Goal: Find specific page/section: Find specific page/section

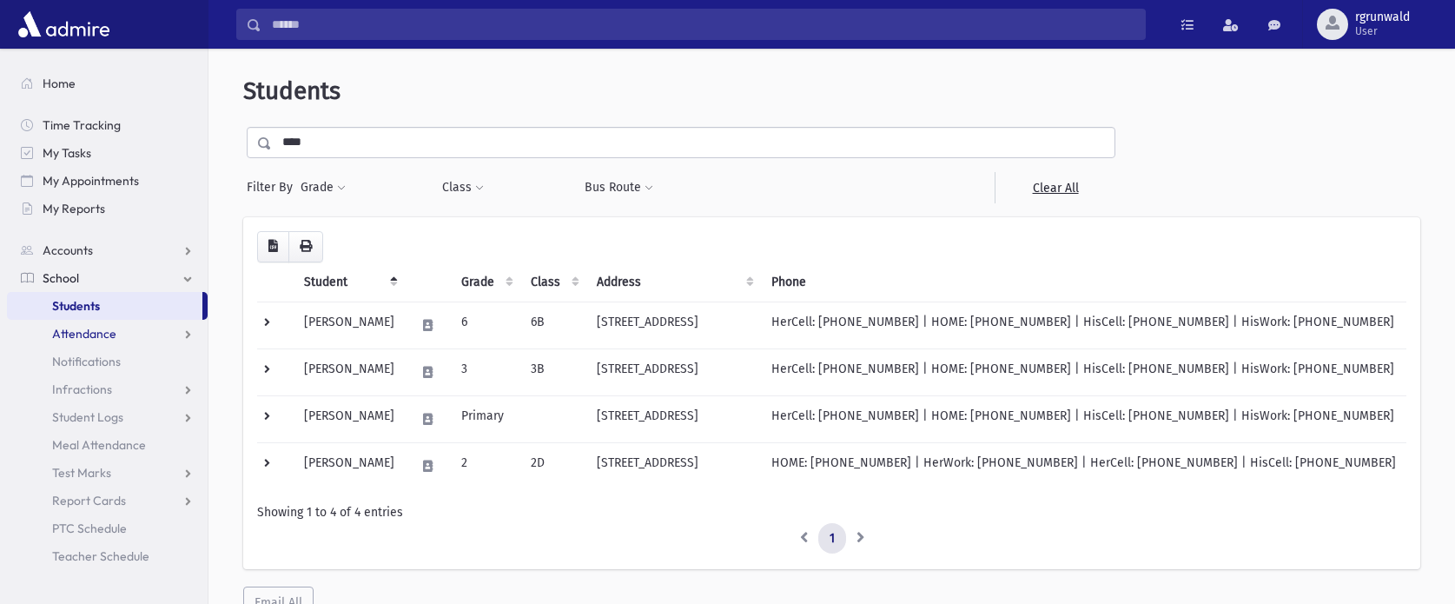
click at [101, 331] on span "Attendance" at bounding box center [84, 334] width 64 height 16
click at [91, 242] on link "Accounts" at bounding box center [107, 250] width 201 height 28
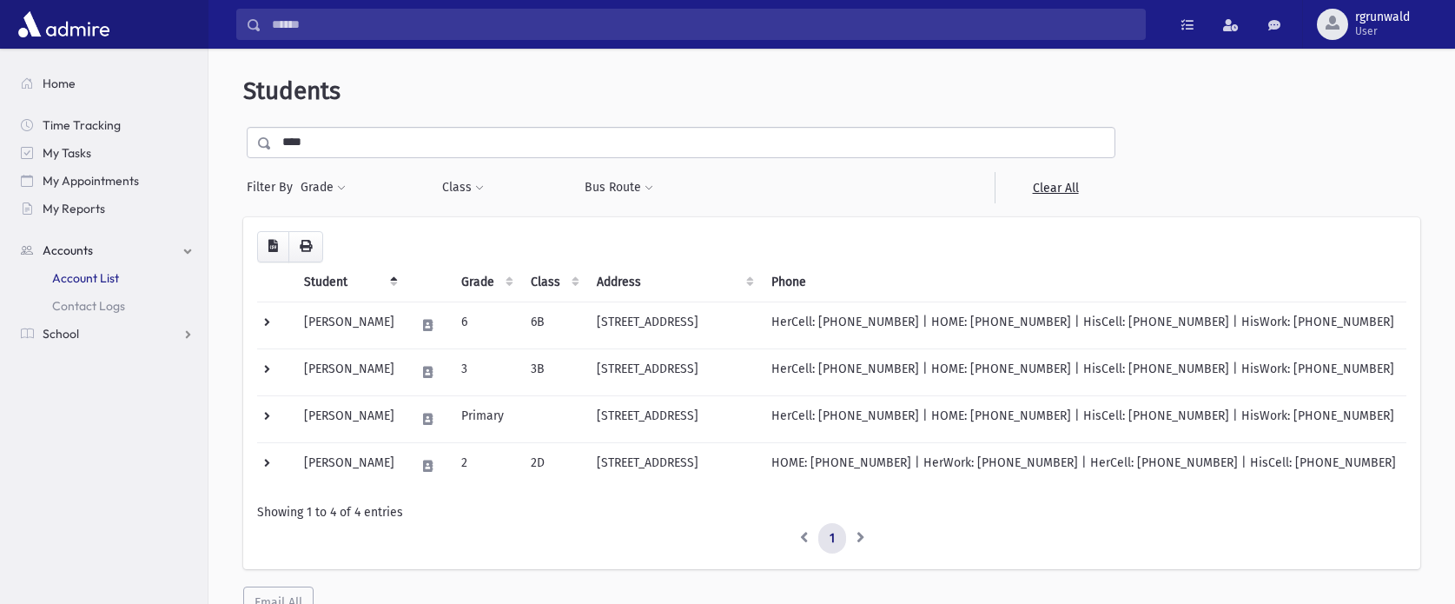
click at [100, 276] on span "Account List" at bounding box center [85, 278] width 67 height 16
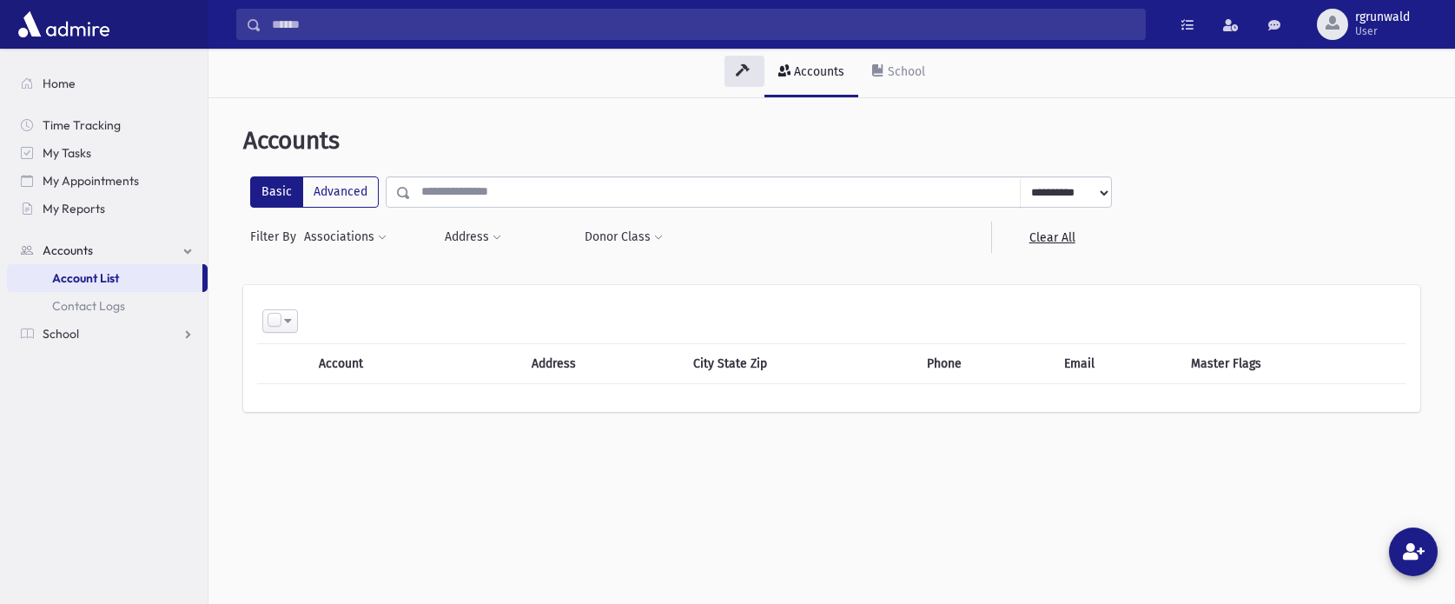
click at [433, 189] on input "text" at bounding box center [716, 191] width 610 height 31
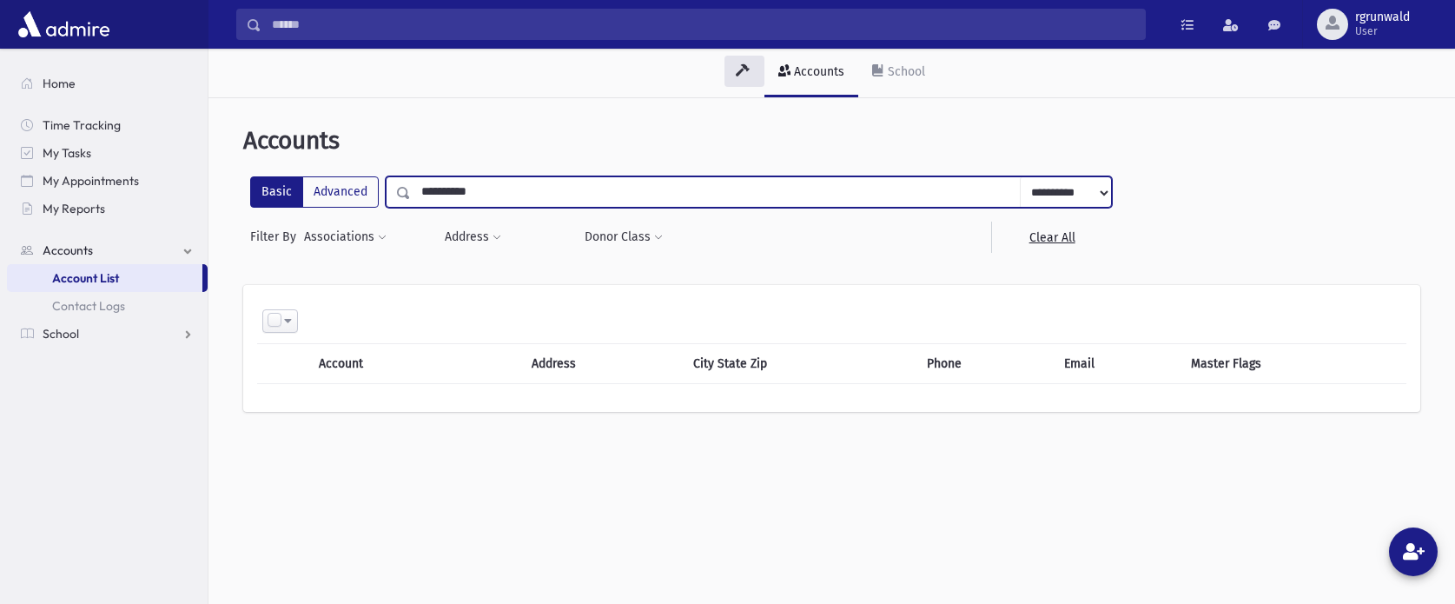
type input "**********"
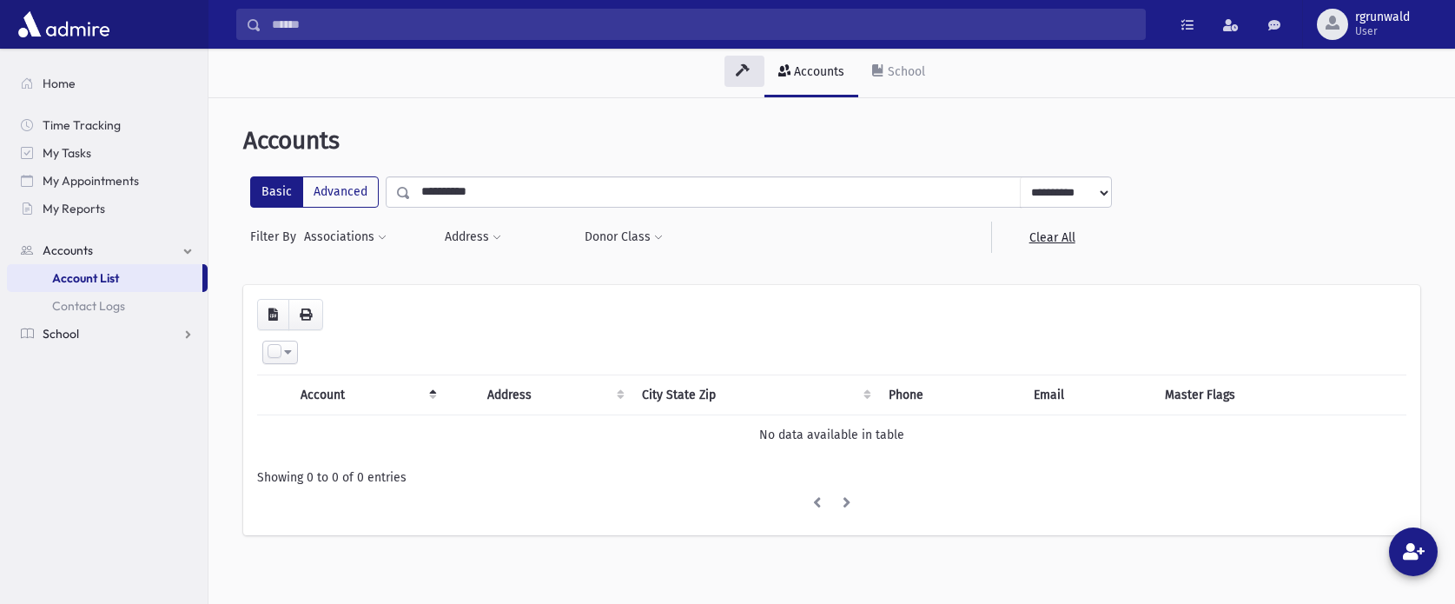
click at [66, 341] on link "School" at bounding box center [107, 334] width 201 height 28
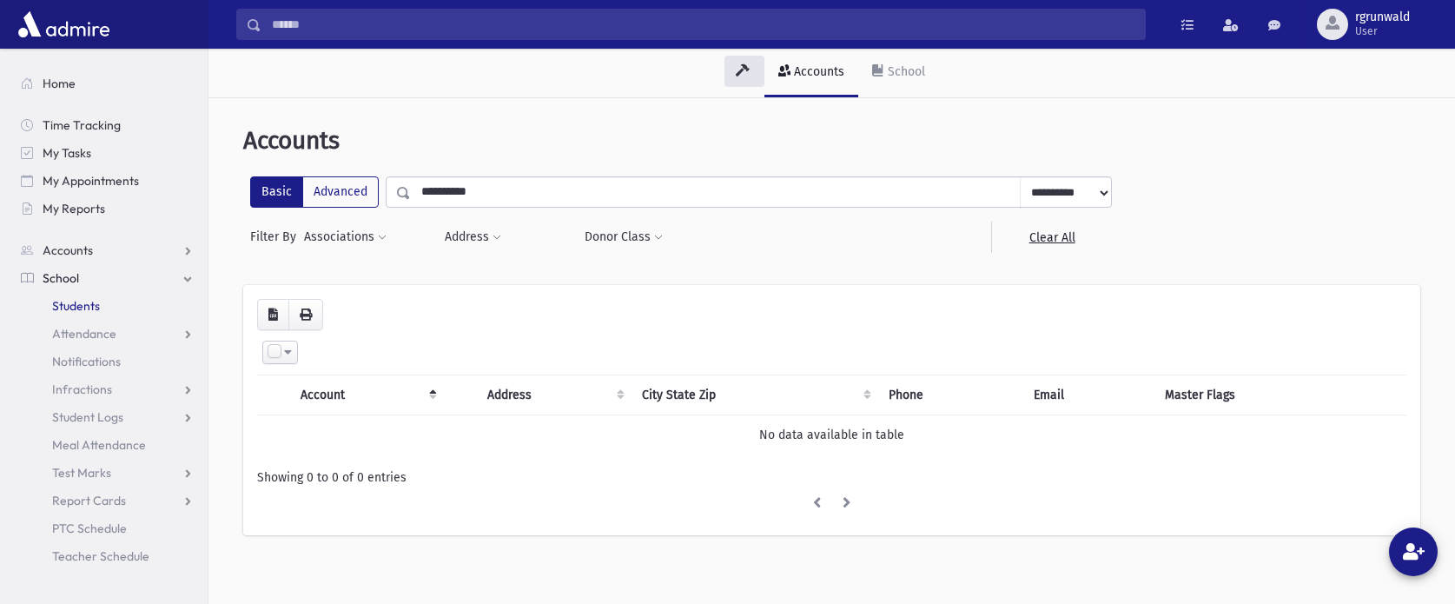
click at [75, 292] on link "Students" at bounding box center [107, 306] width 201 height 28
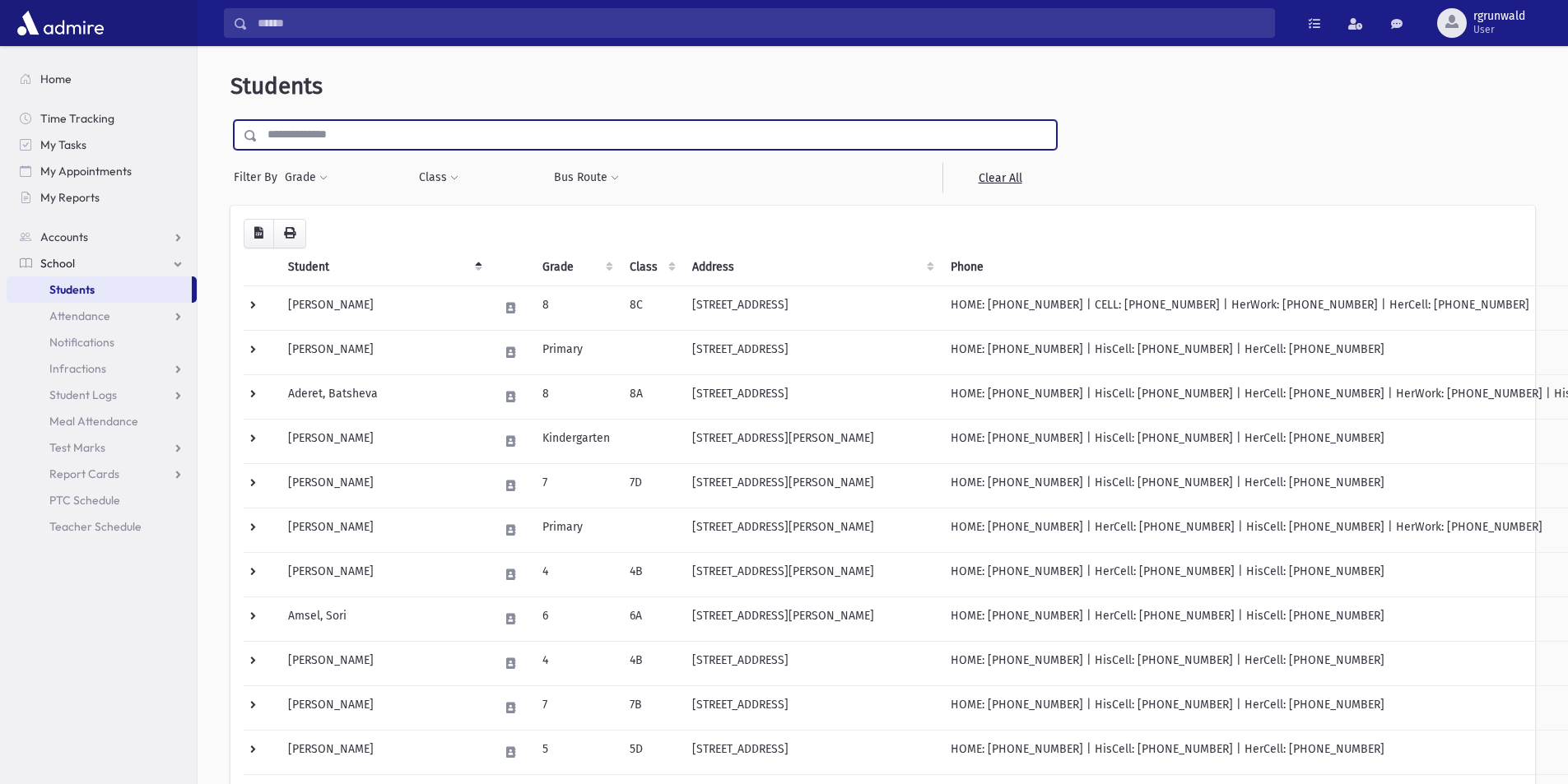
click at [351, 129] on input "text" at bounding box center [657, 134] width 799 height 29
type input "****"
click at [230, 120] on input "submit" at bounding box center [253, 131] width 46 height 22
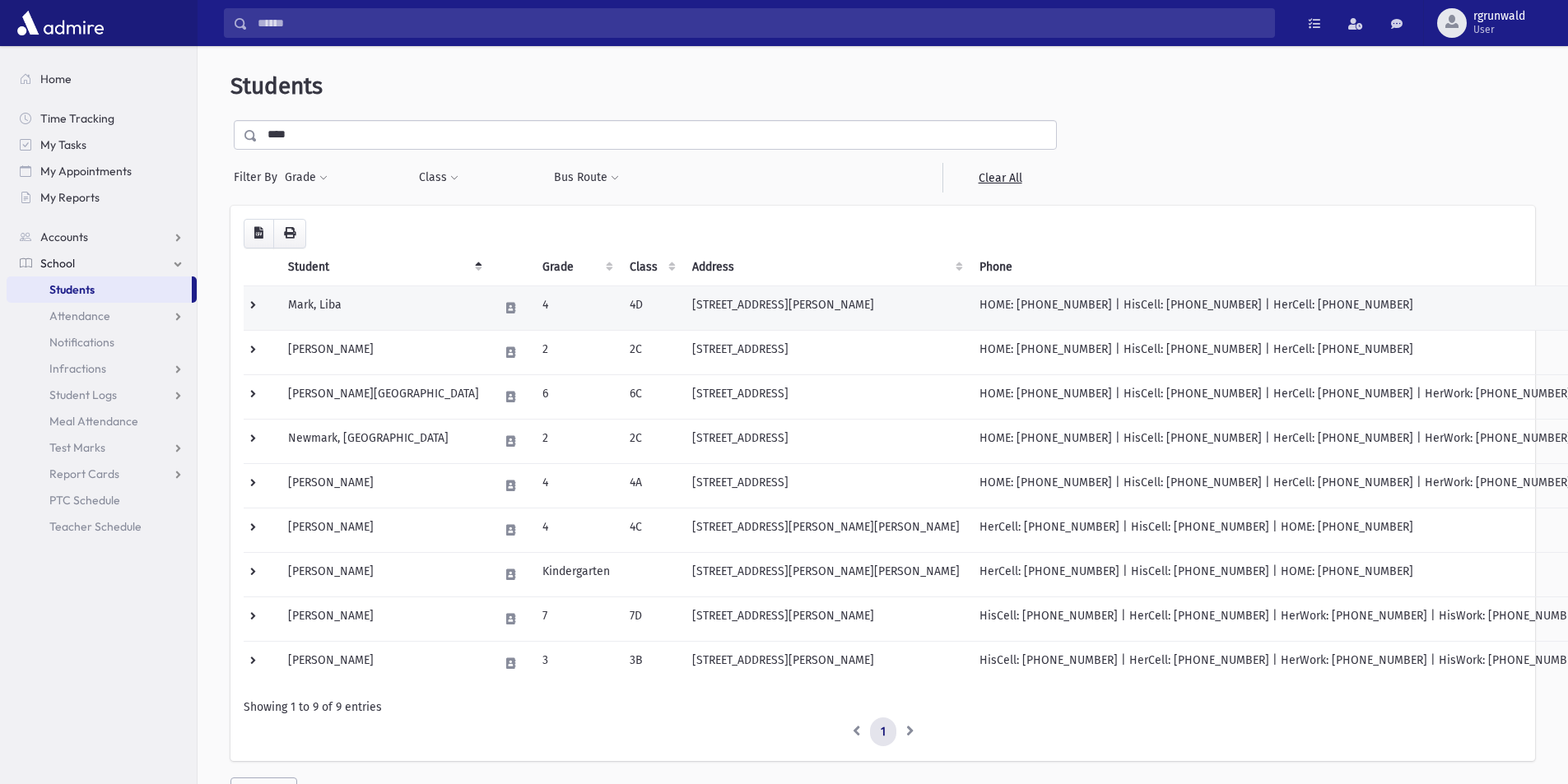
click at [354, 294] on td "Mark, Liba" at bounding box center [384, 307] width 210 height 45
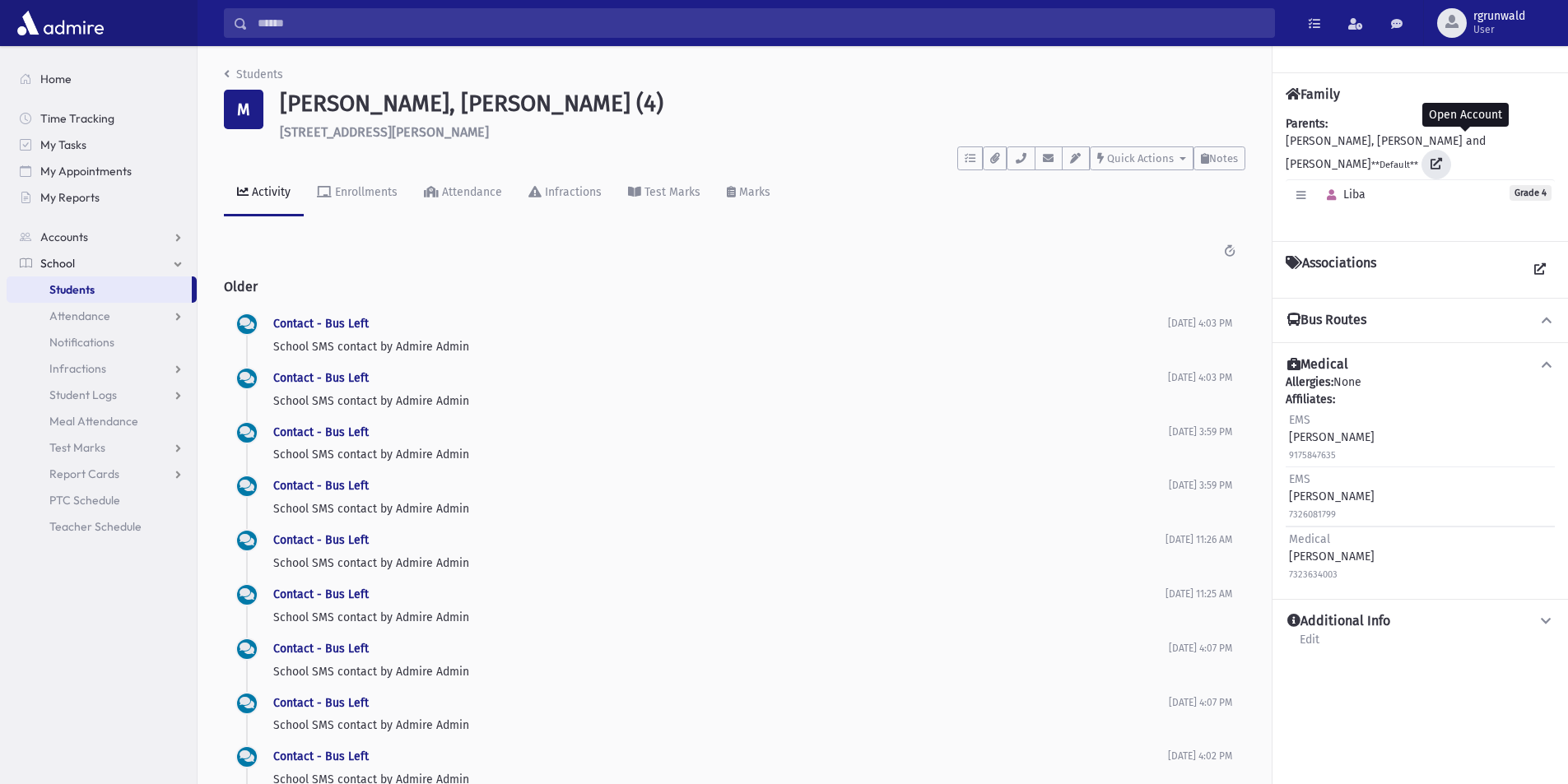
click at [1442, 158] on icon at bounding box center [1436, 164] width 11 height 11
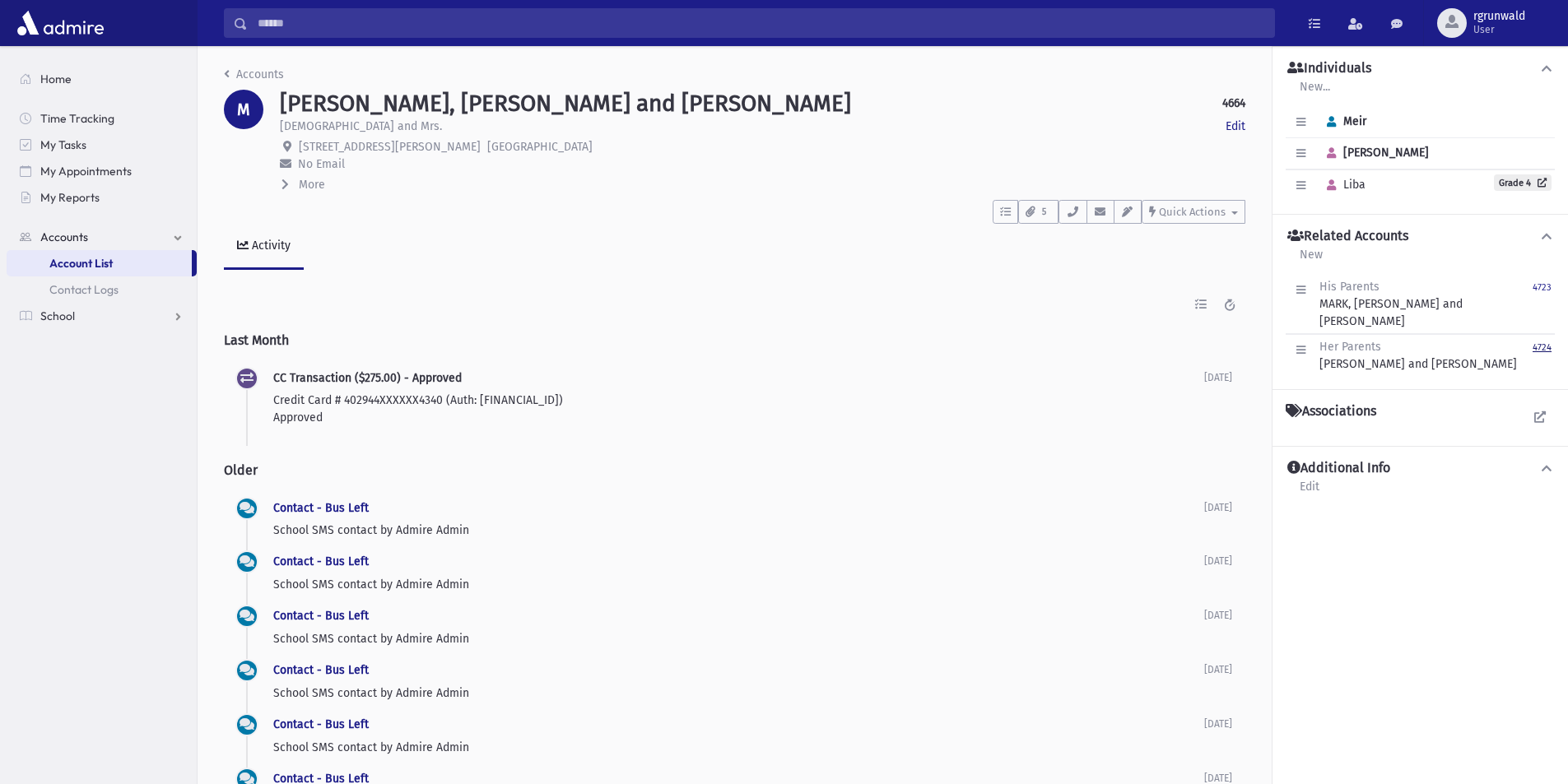
click at [1541, 342] on small "4724" at bounding box center [1542, 347] width 19 height 10
